Goal: Navigation & Orientation: Understand site structure

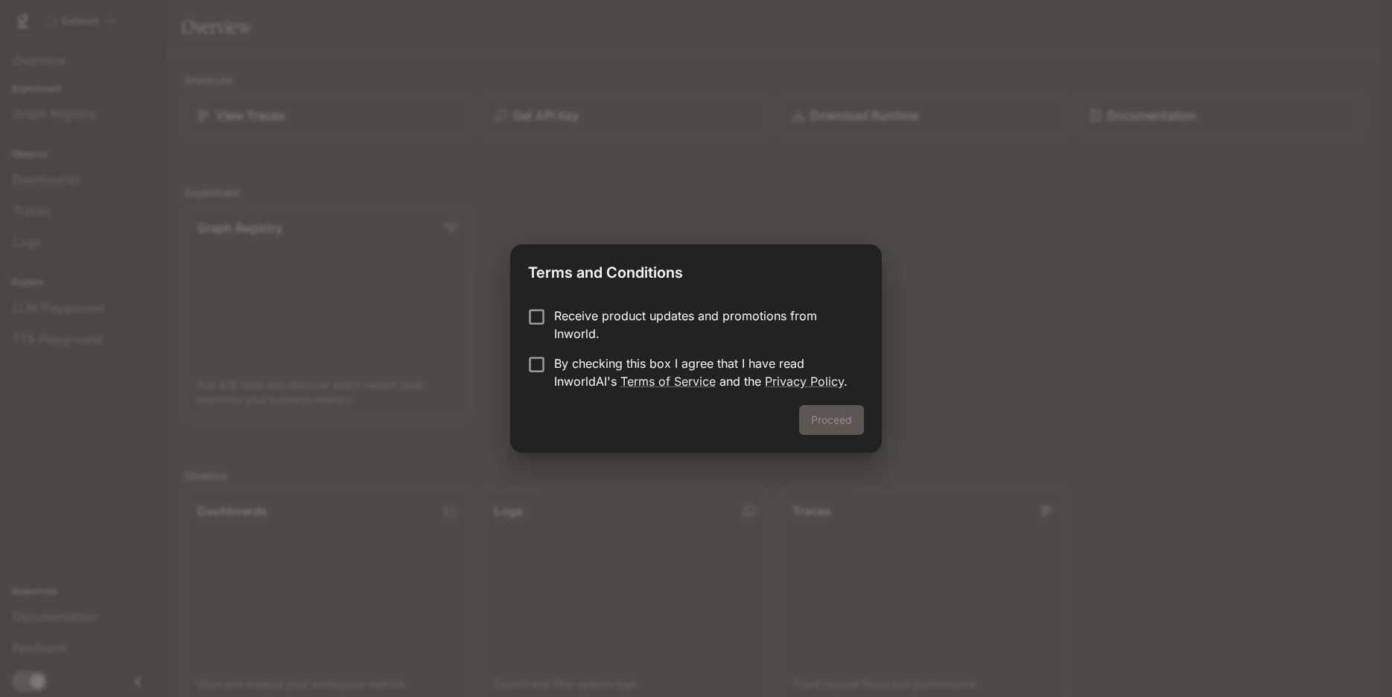
click at [529, 329] on label "Receive product updates and promotions from Inworld." at bounding box center [685, 325] width 331 height 36
click at [817, 424] on button "Proceed" at bounding box center [831, 420] width 65 height 30
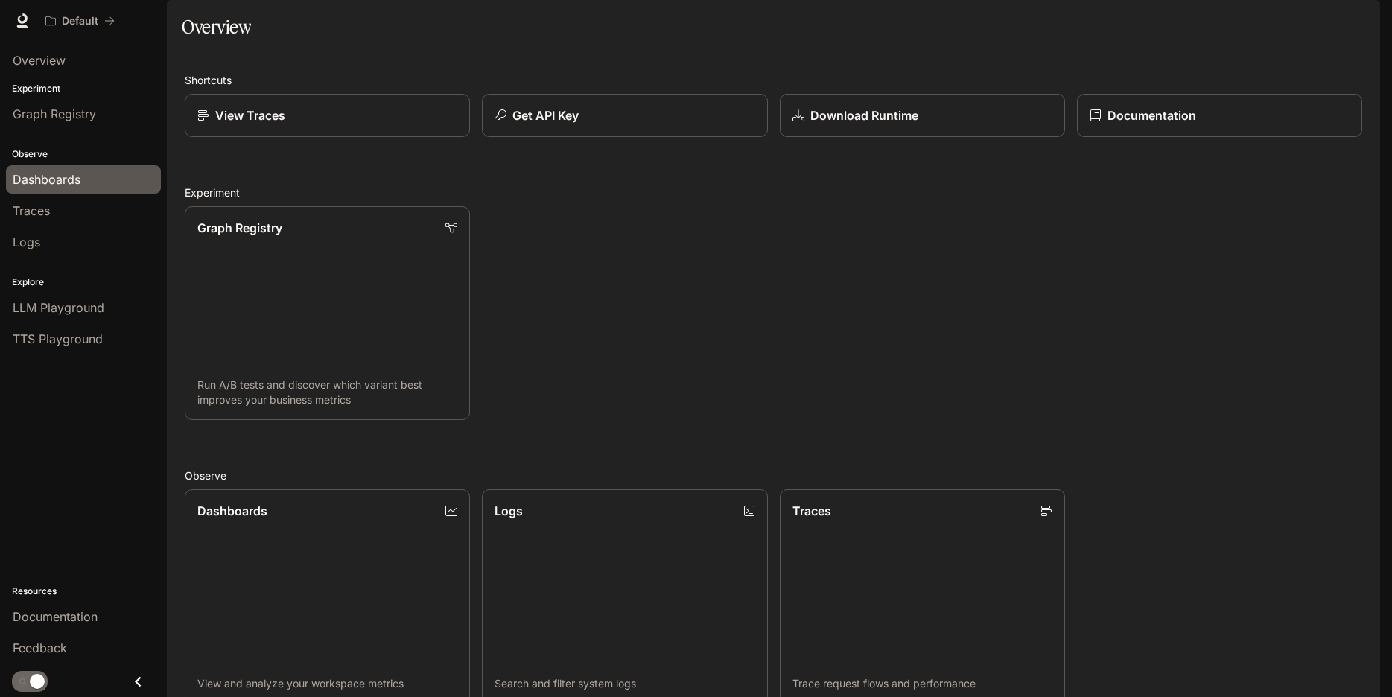
click at [49, 187] on span "Dashboards" at bounding box center [47, 180] width 68 height 18
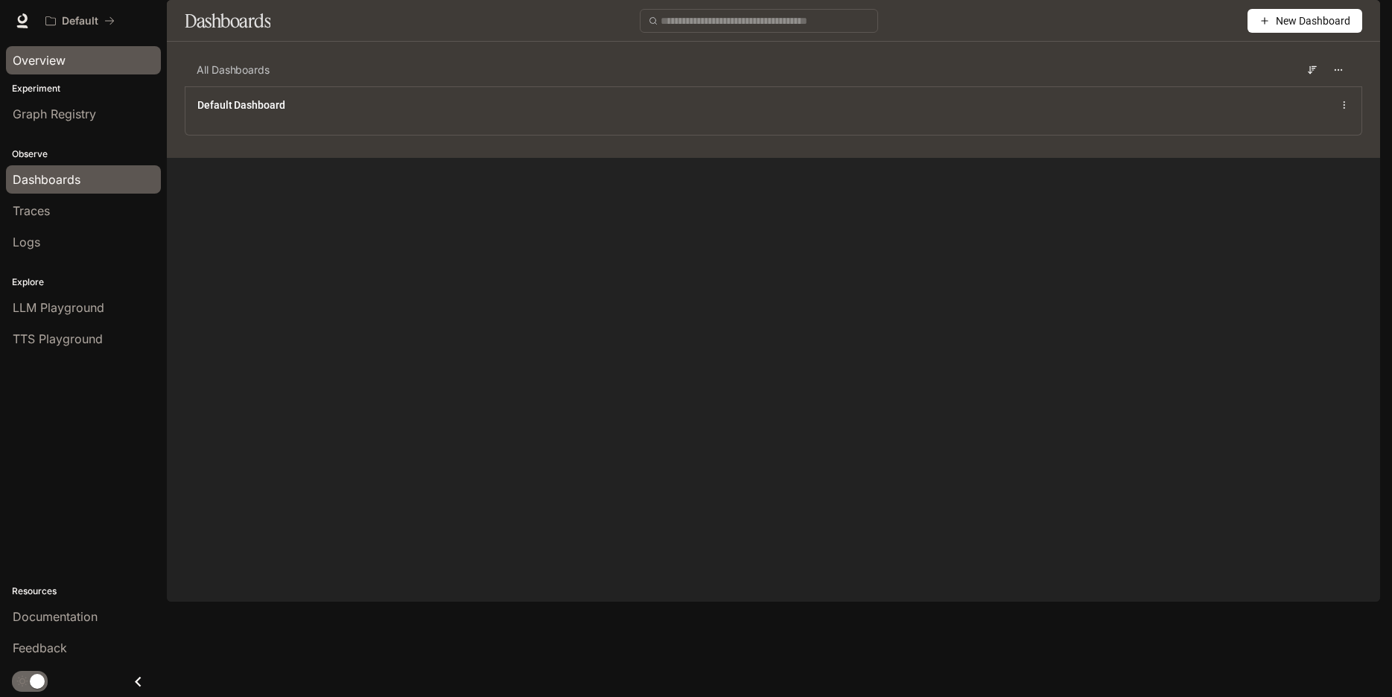
click at [82, 57] on div "Overview" at bounding box center [83, 60] width 141 height 18
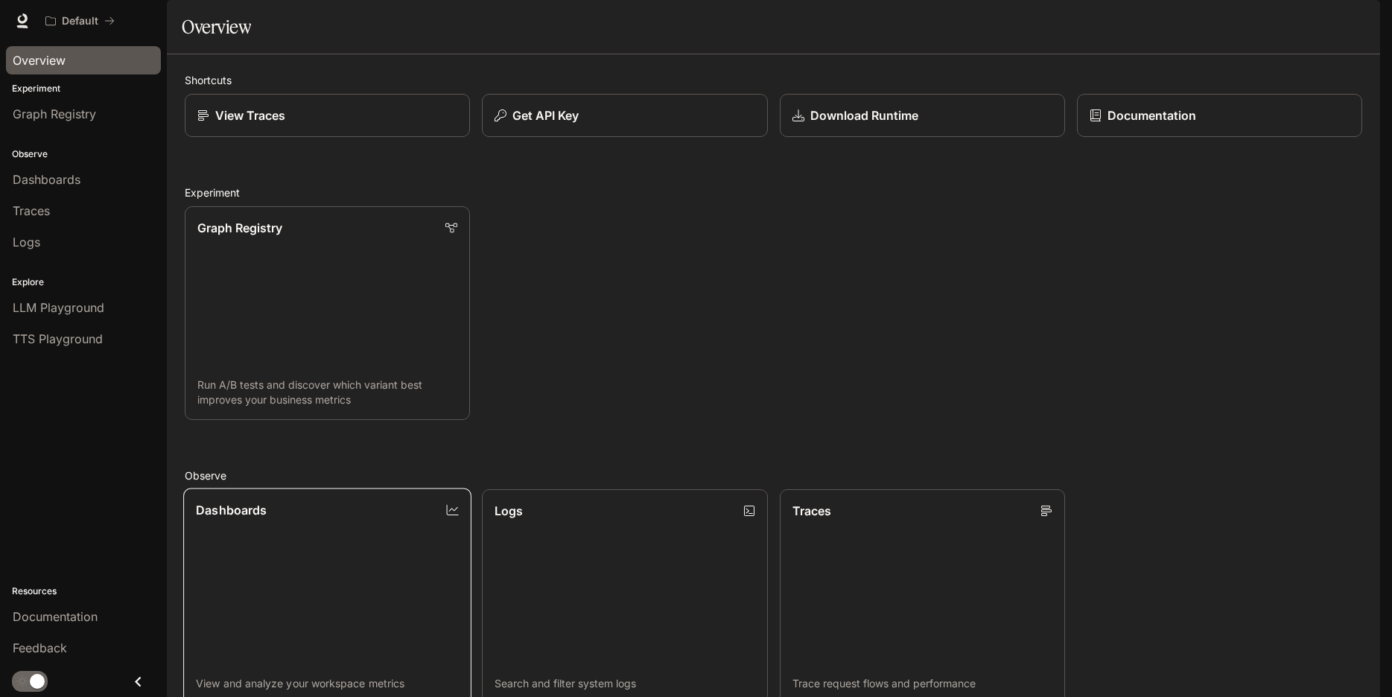
scroll to position [357, 0]
click at [80, 109] on span "Graph Registry" at bounding box center [54, 114] width 83 height 18
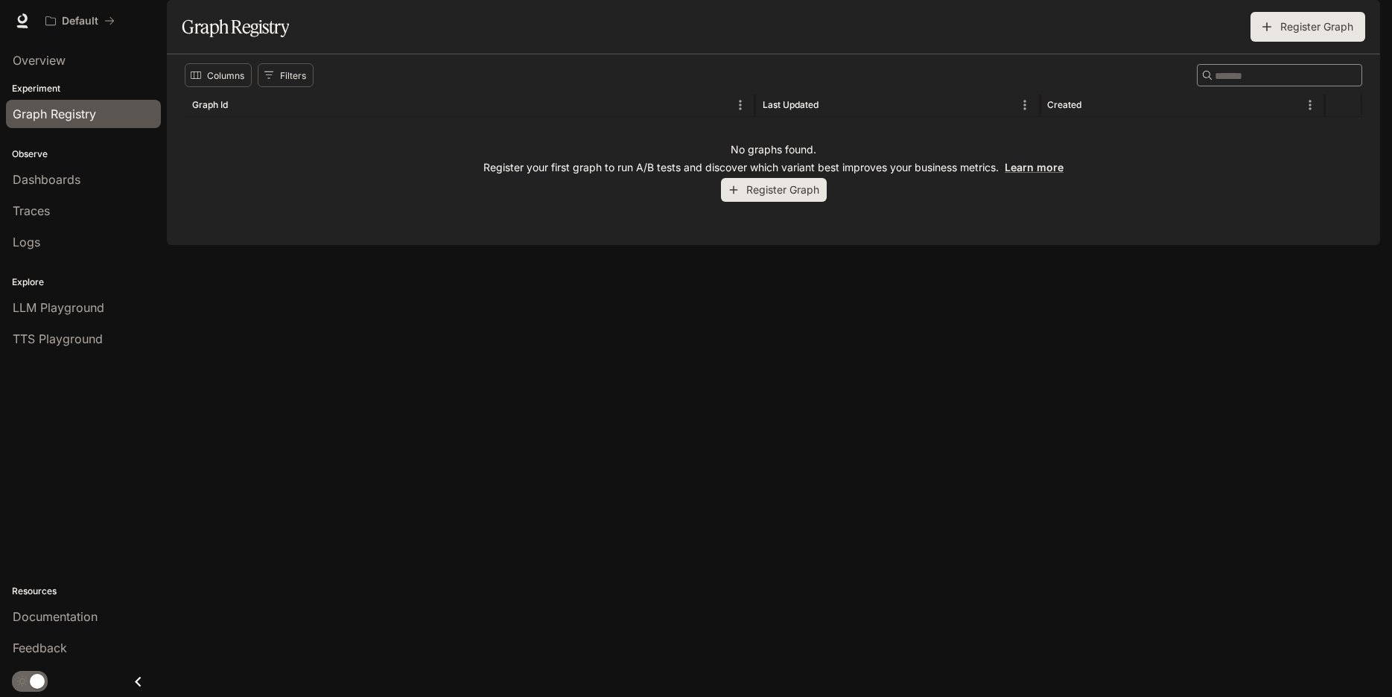
click at [101, 86] on p "Experiment" at bounding box center [83, 88] width 167 height 13
click at [86, 63] on div "Overview" at bounding box center [83, 60] width 141 height 18
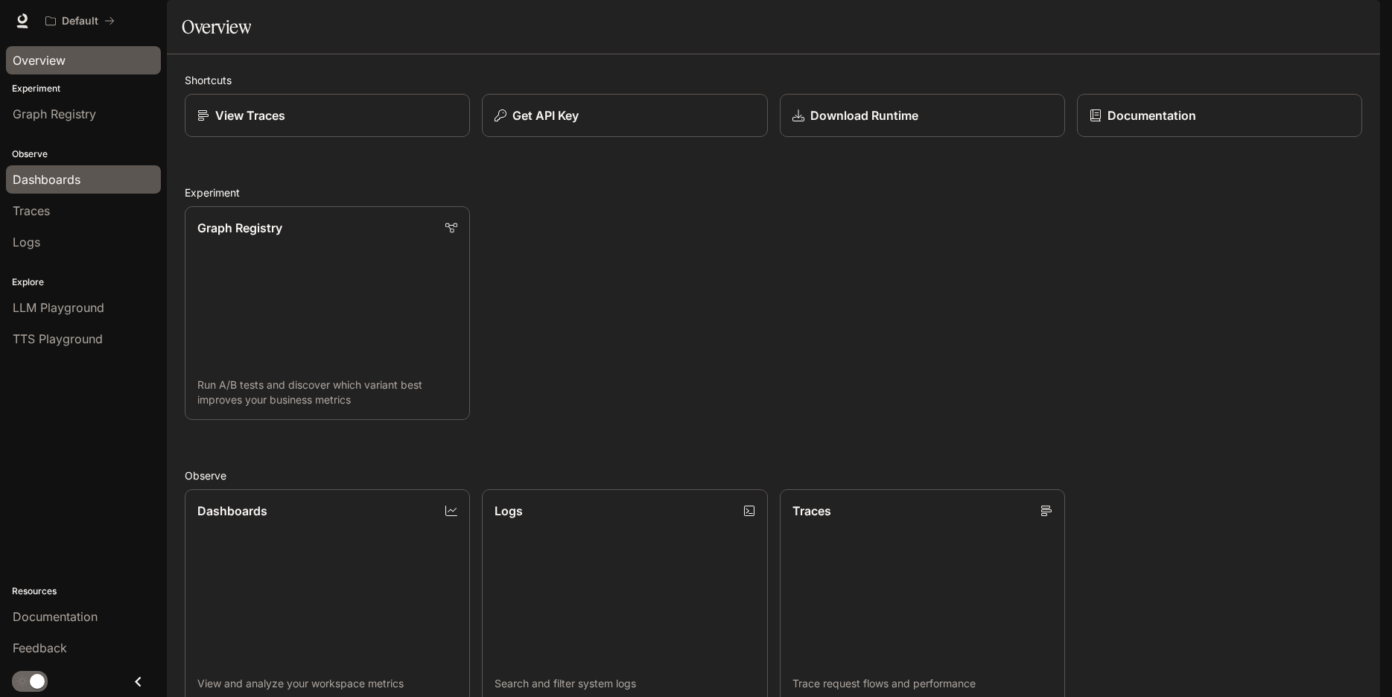
click at [76, 189] on link "Dashboards" at bounding box center [83, 179] width 155 height 28
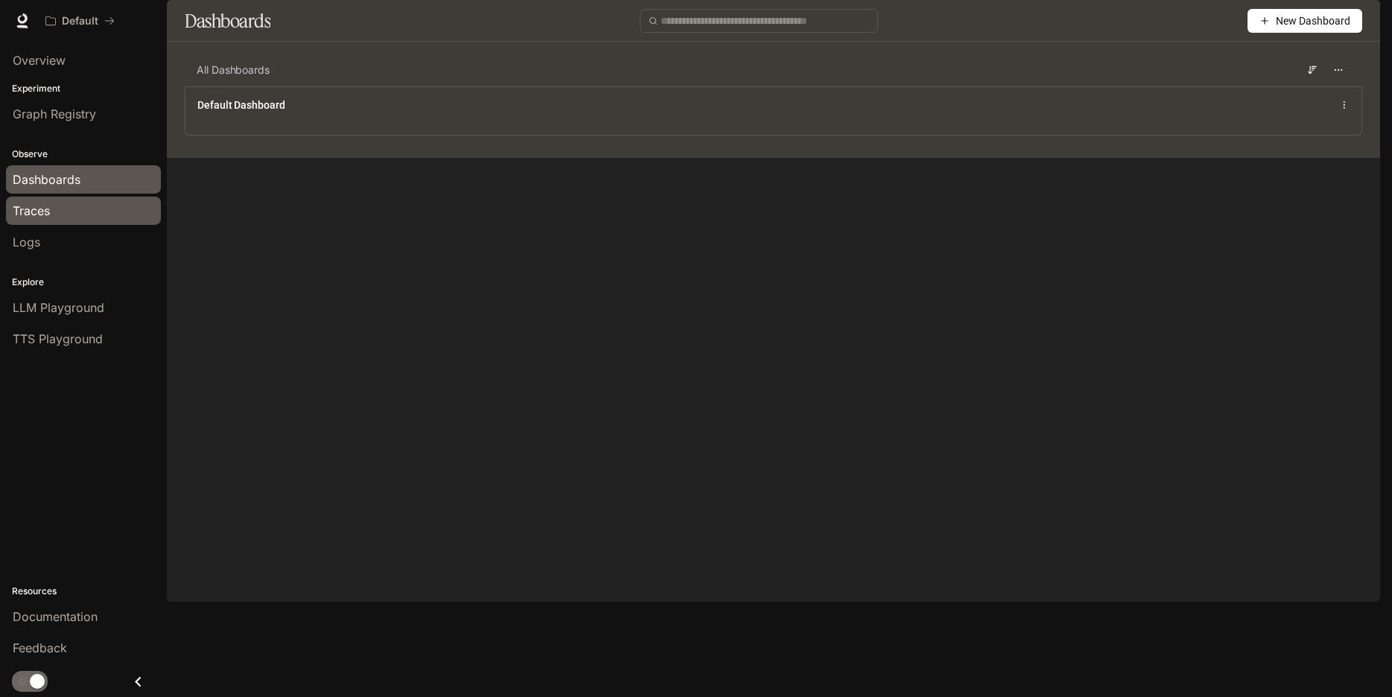
click at [80, 213] on div "Traces" at bounding box center [83, 211] width 141 height 18
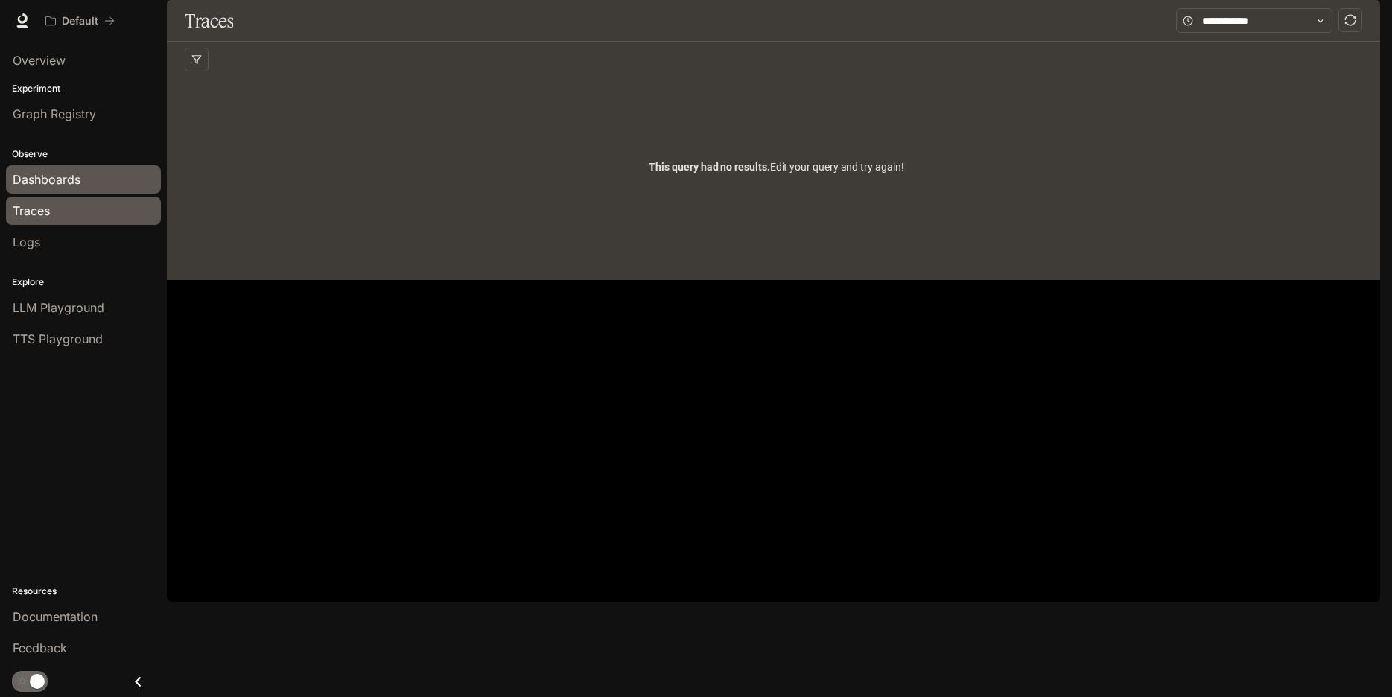
click at [78, 175] on span "Dashboards" at bounding box center [47, 180] width 68 height 18
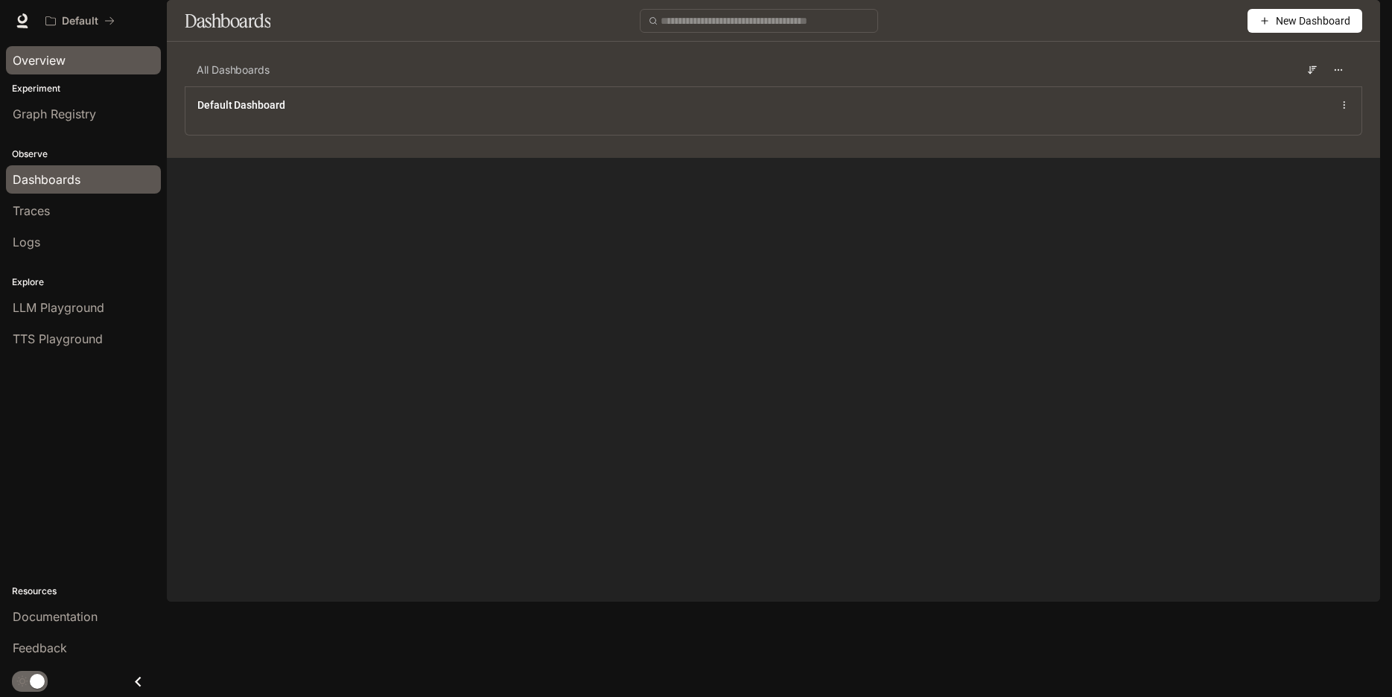
click at [73, 62] on div "Overview" at bounding box center [83, 60] width 141 height 18
